Goal: Information Seeking & Learning: Learn about a topic

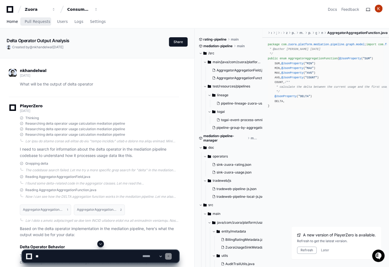
click at [12, 23] on span "Home" at bounding box center [12, 21] width 11 height 3
click at [16, 20] on span "Home" at bounding box center [12, 21] width 11 height 3
click at [16, 23] on span "Home" at bounding box center [12, 21] width 11 height 3
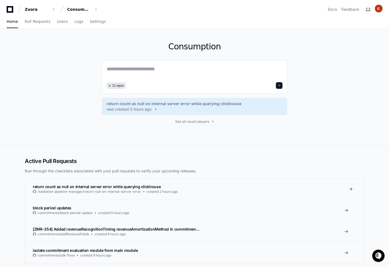
click at [122, 185] on span "return count as null on internal server error while querying clickhouse" at bounding box center [97, 186] width 128 height 5
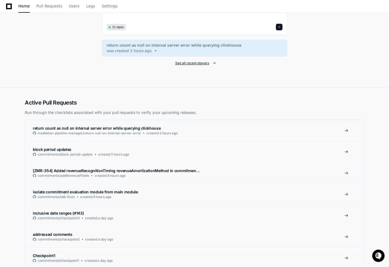
scroll to position [48, 0]
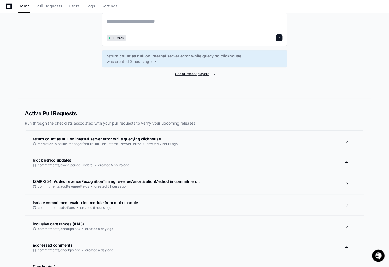
click at [186, 72] on span "See all recent players" at bounding box center [192, 74] width 34 height 4
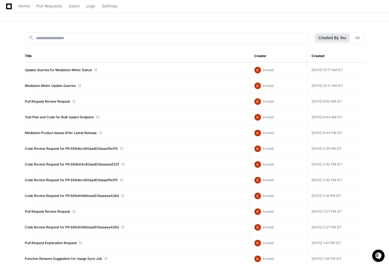
scroll to position [53, 0]
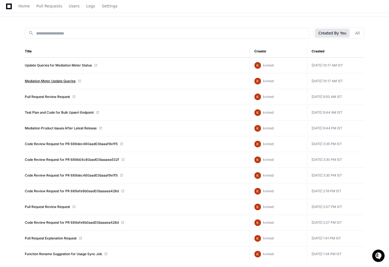
click at [65, 81] on link "Mediation Meter Update Queries" at bounding box center [50, 81] width 51 height 4
click at [66, 129] on link "Mediation Product Issues After Latest Release" at bounding box center [61, 128] width 72 height 4
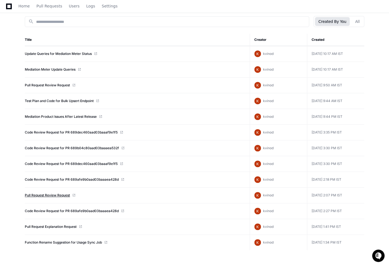
scroll to position [69, 0]
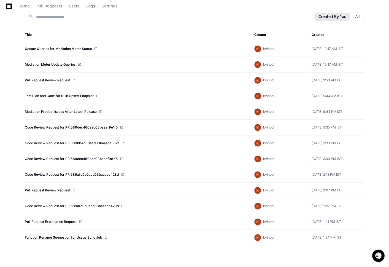
click at [66, 237] on link "Function Rename Suggestion for Usage Sync Job" at bounding box center [63, 237] width 77 height 4
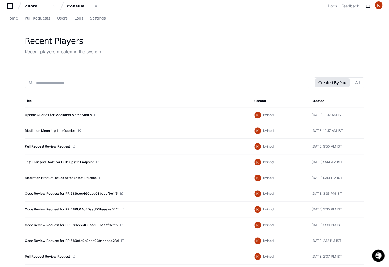
scroll to position [0, 0]
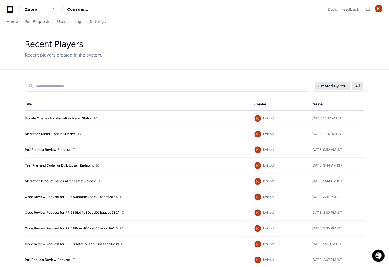
click at [358, 87] on button "All" at bounding box center [357, 86] width 11 height 9
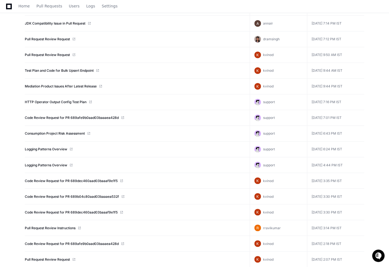
scroll to position [190, 0]
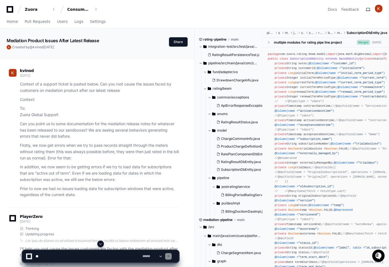
click at [119, 199] on div "kvinod 4 days ago Context of a support ticket is pasted below. Can you root cau…" at bounding box center [94, 134] width 170 height 145
